Goal: Obtain resource: Obtain resource

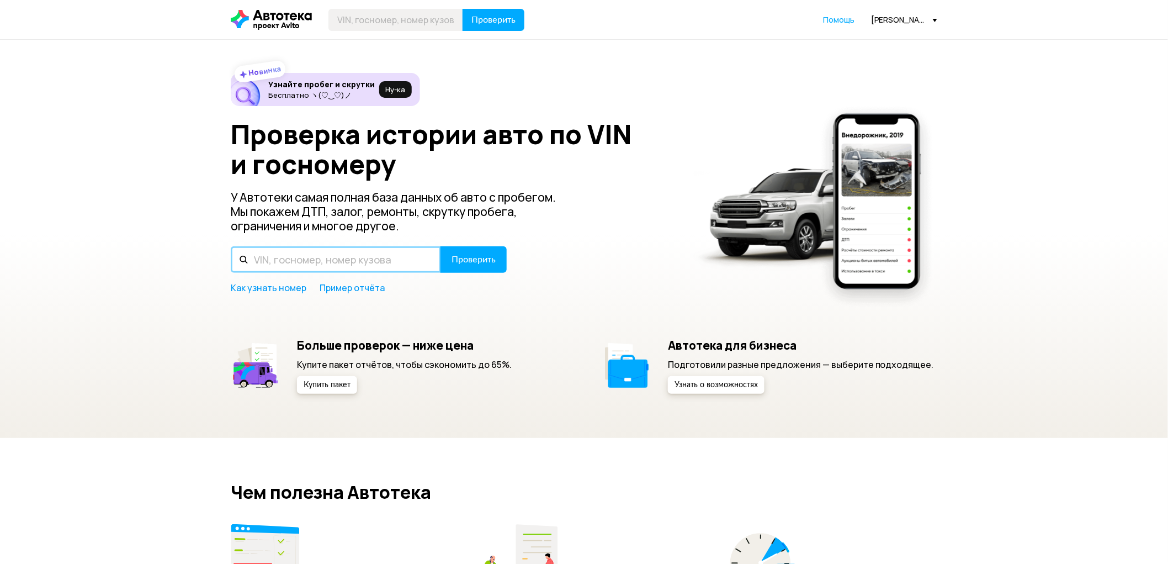
click at [359, 258] on input "text" at bounding box center [336, 259] width 210 height 26
type input "М820ТХ10"
click at [487, 262] on span "Проверить" at bounding box center [474, 259] width 44 height 9
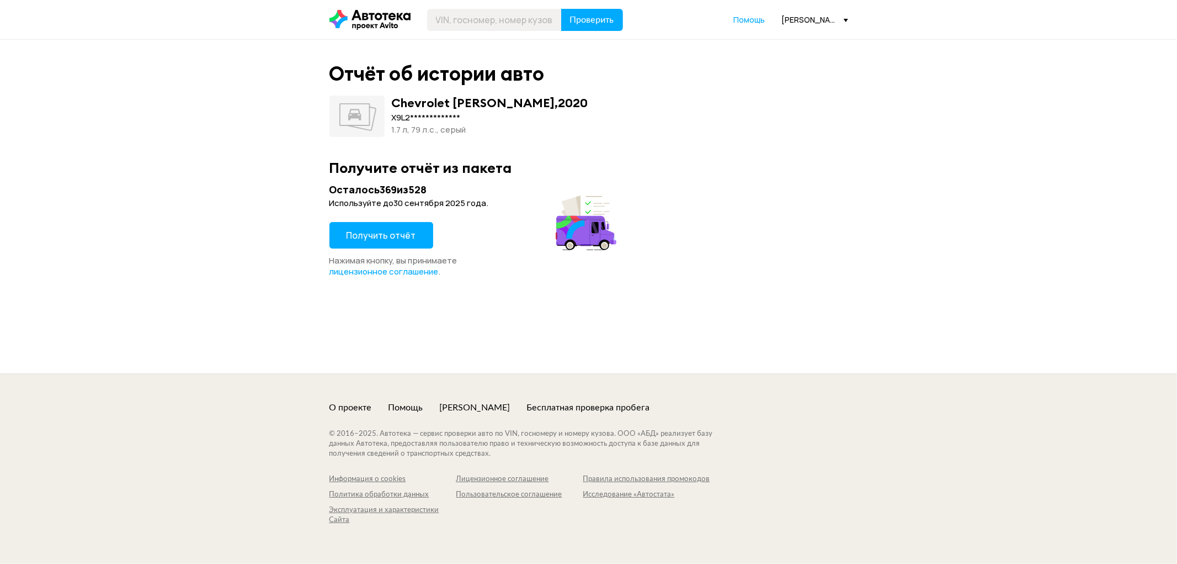
click at [409, 241] on span "Получить отчёт" at bounding box center [382, 235] width 70 height 12
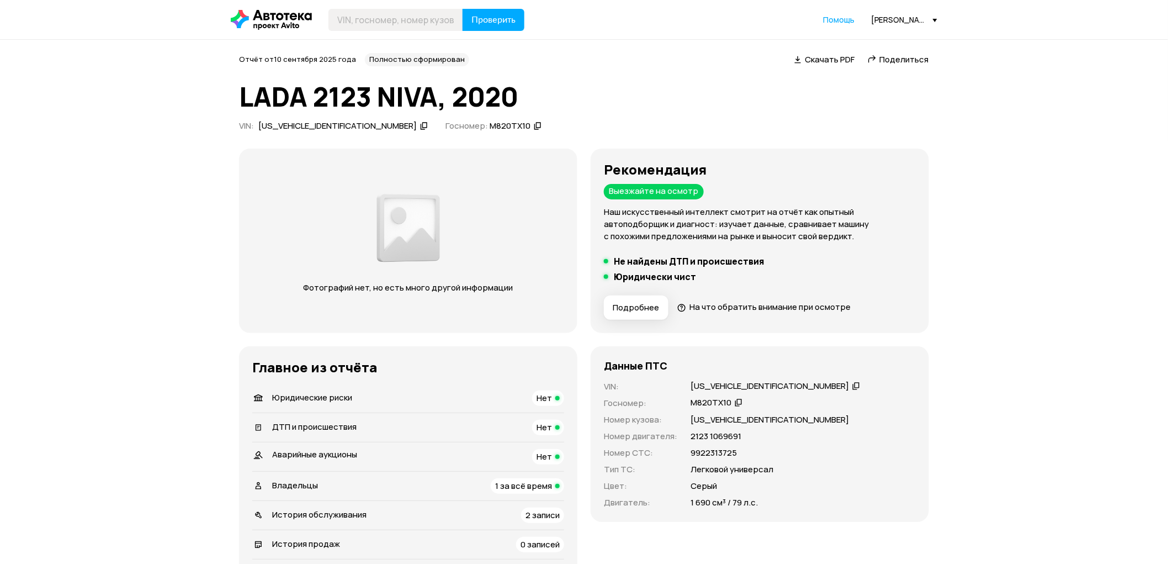
click at [852, 386] on icon at bounding box center [856, 385] width 8 height 11
click at [834, 59] on span "Скачать PDF" at bounding box center [830, 60] width 50 height 12
